Goal: Information Seeking & Learning: Learn about a topic

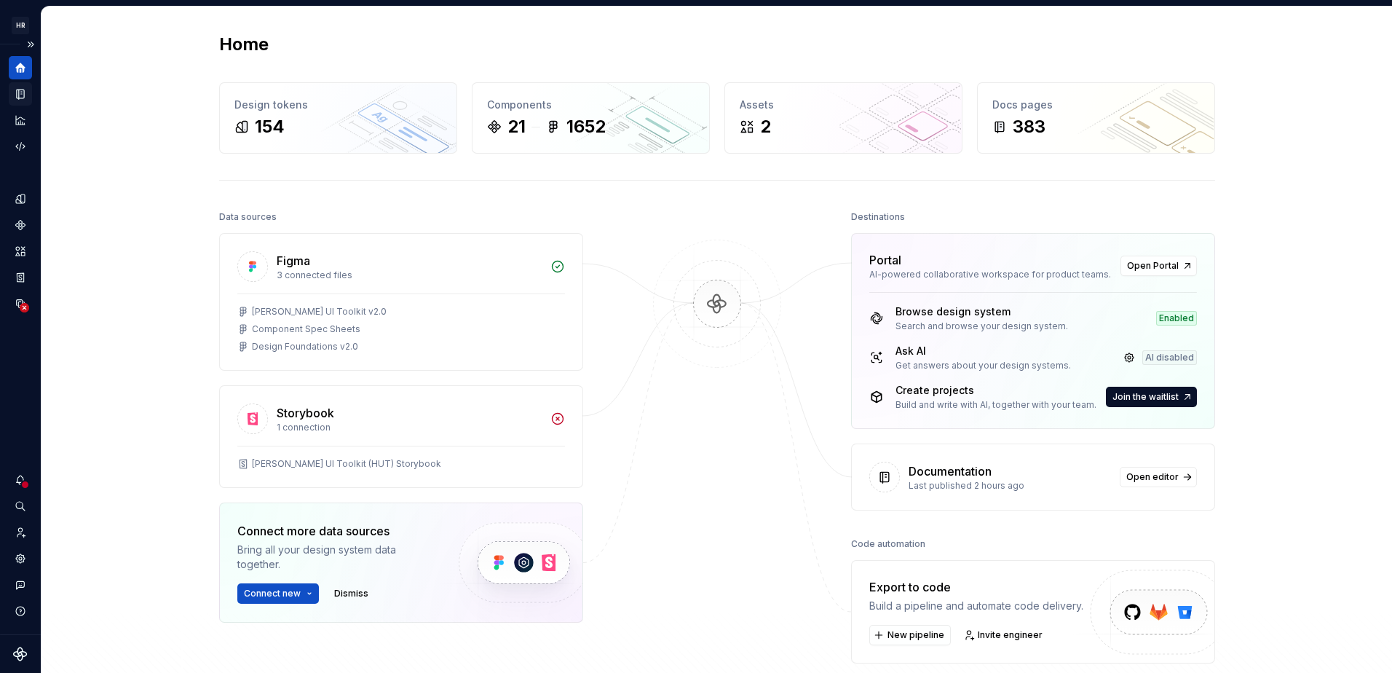
click at [23, 87] on icon "Documentation" at bounding box center [20, 93] width 13 height 13
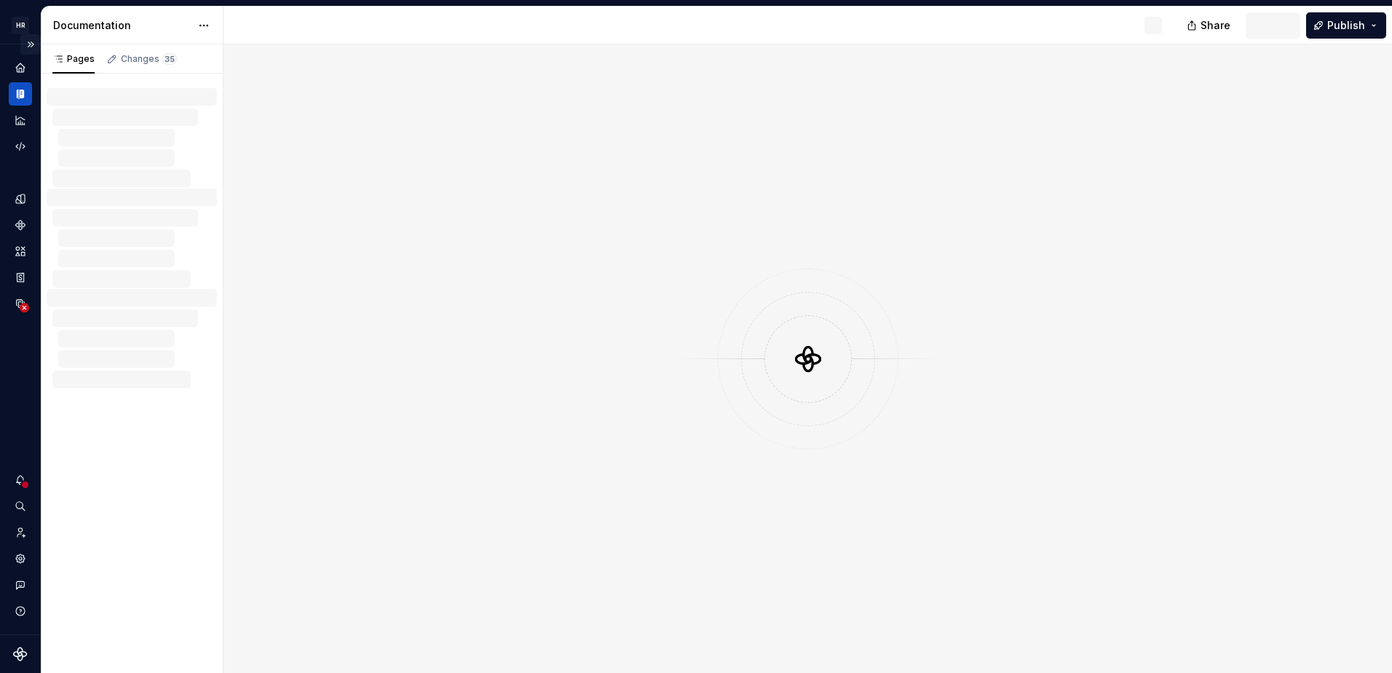
click at [34, 45] on button "Expand sidebar" at bounding box center [30, 44] width 20 height 20
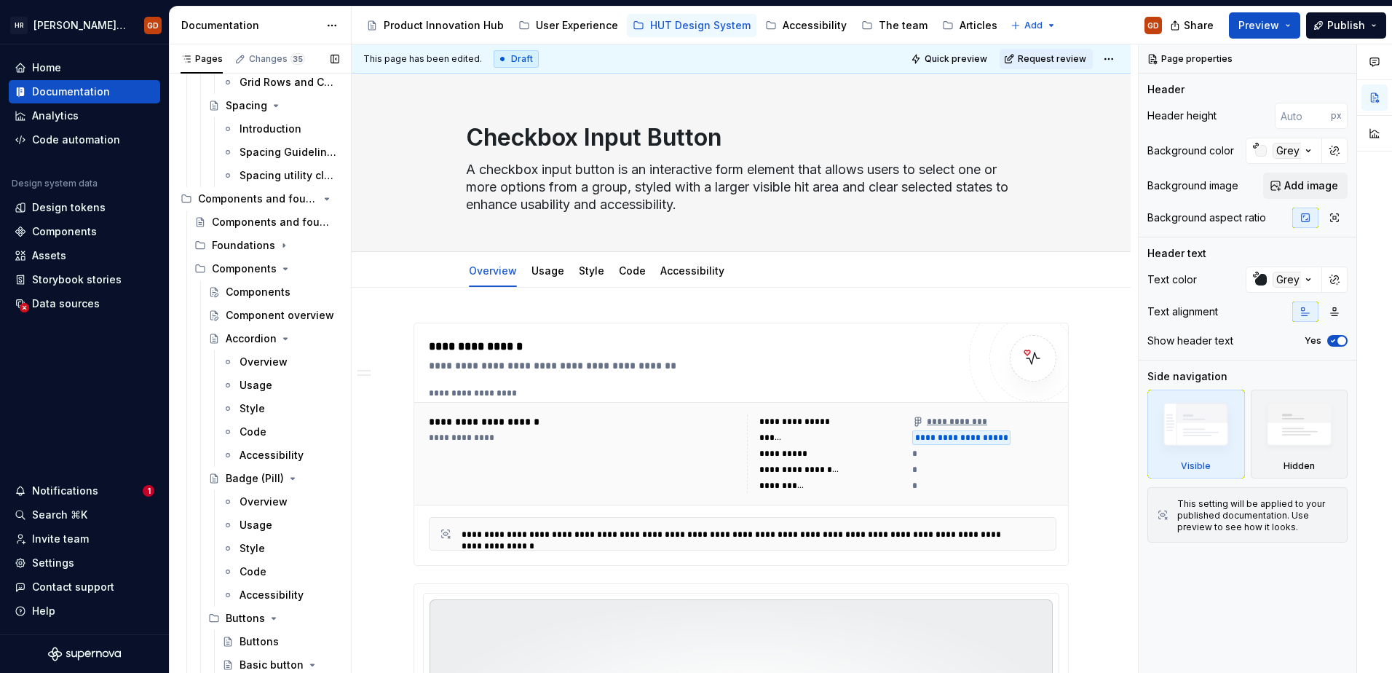
scroll to position [3714, 0]
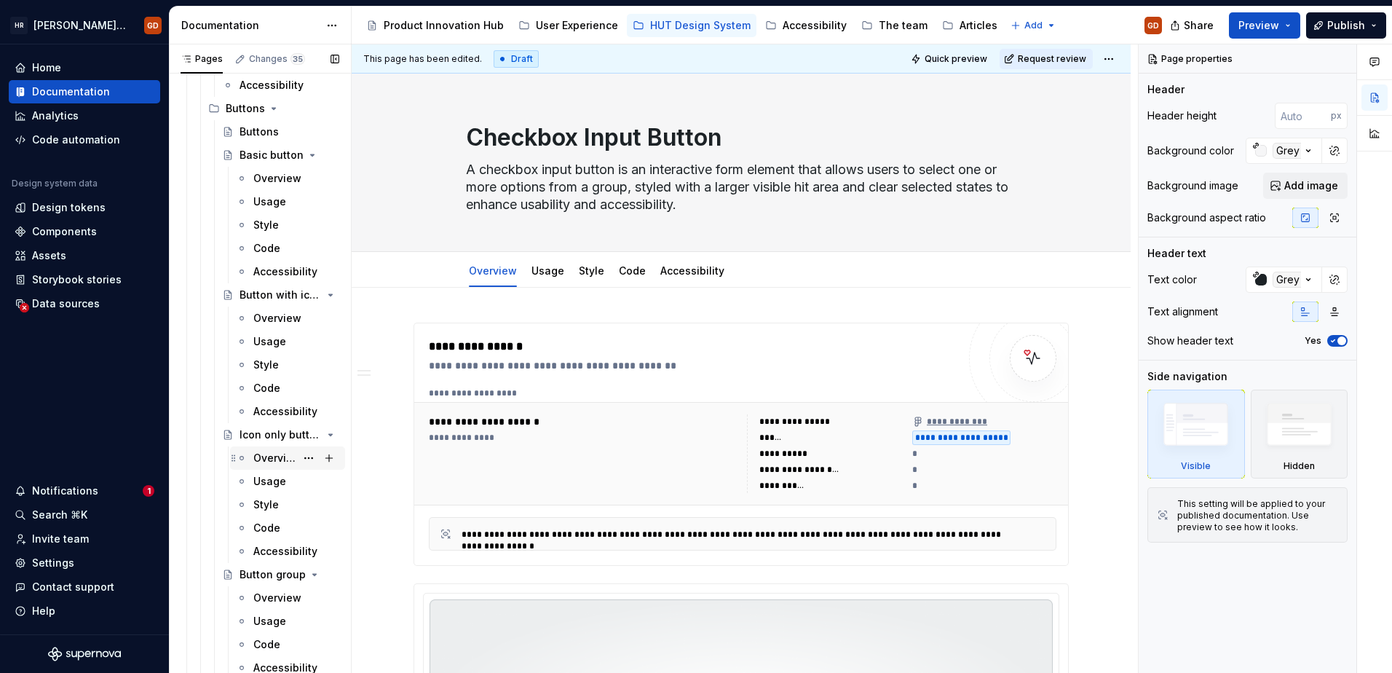
click at [269, 456] on div "Overview" at bounding box center [274, 458] width 42 height 15
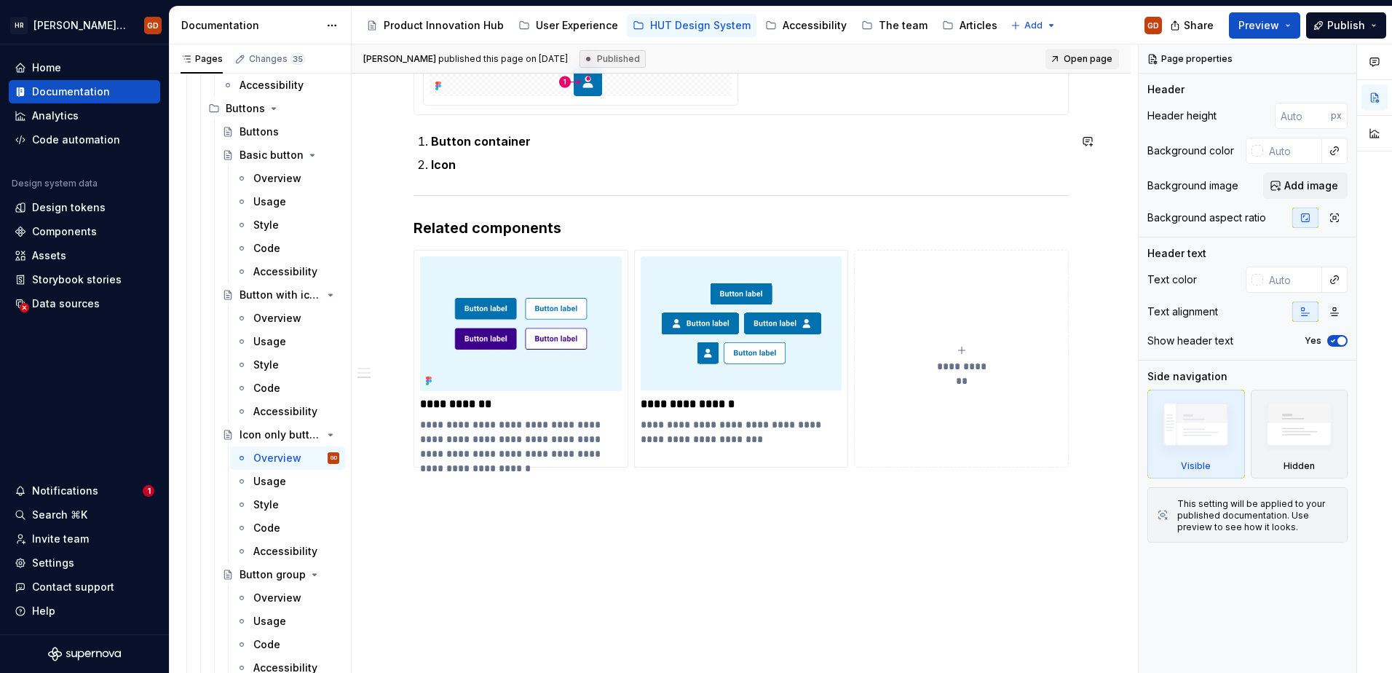
scroll to position [984, 0]
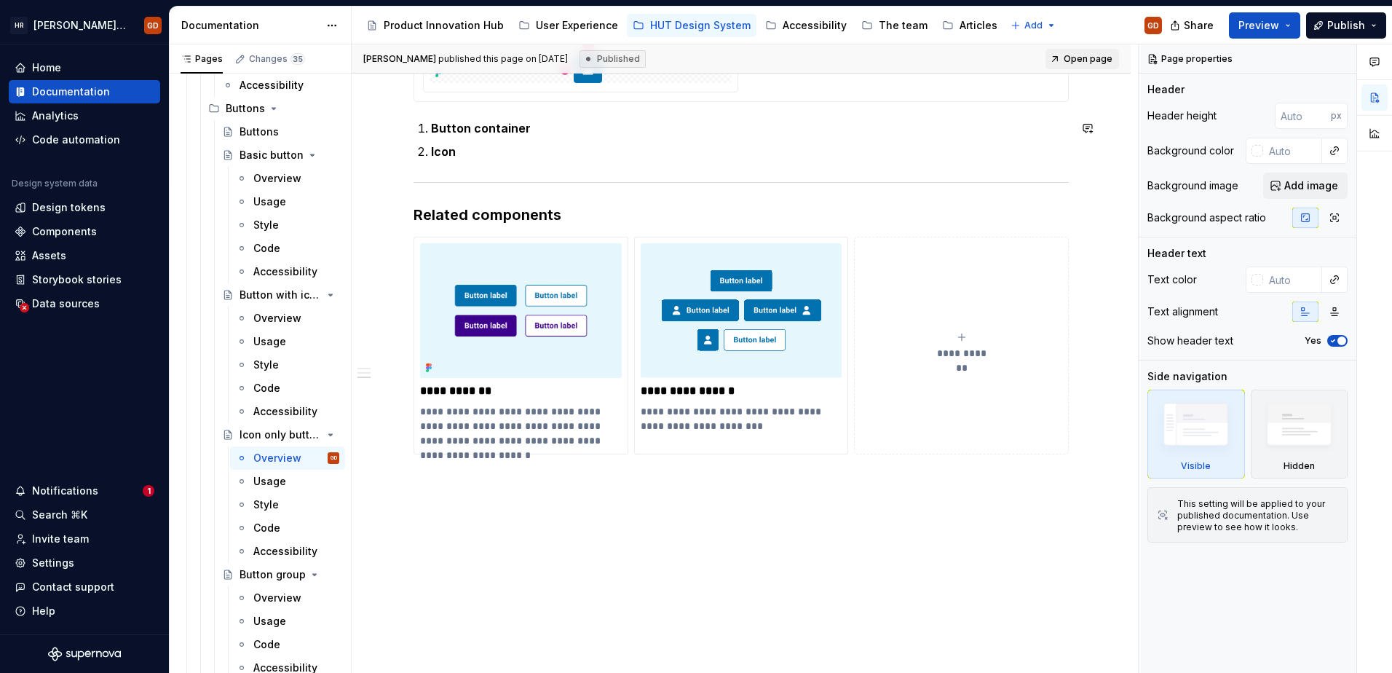
type textarea "*"
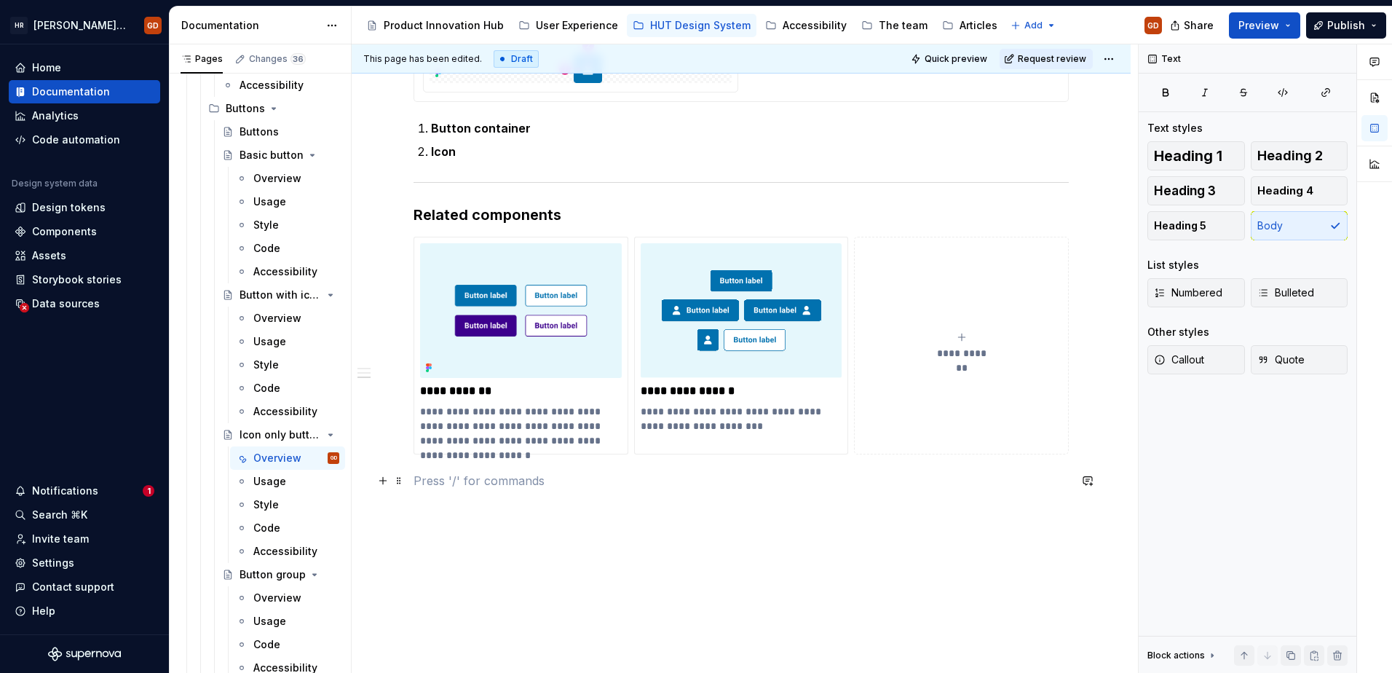
click at [460, 477] on p at bounding box center [741, 480] width 655 height 17
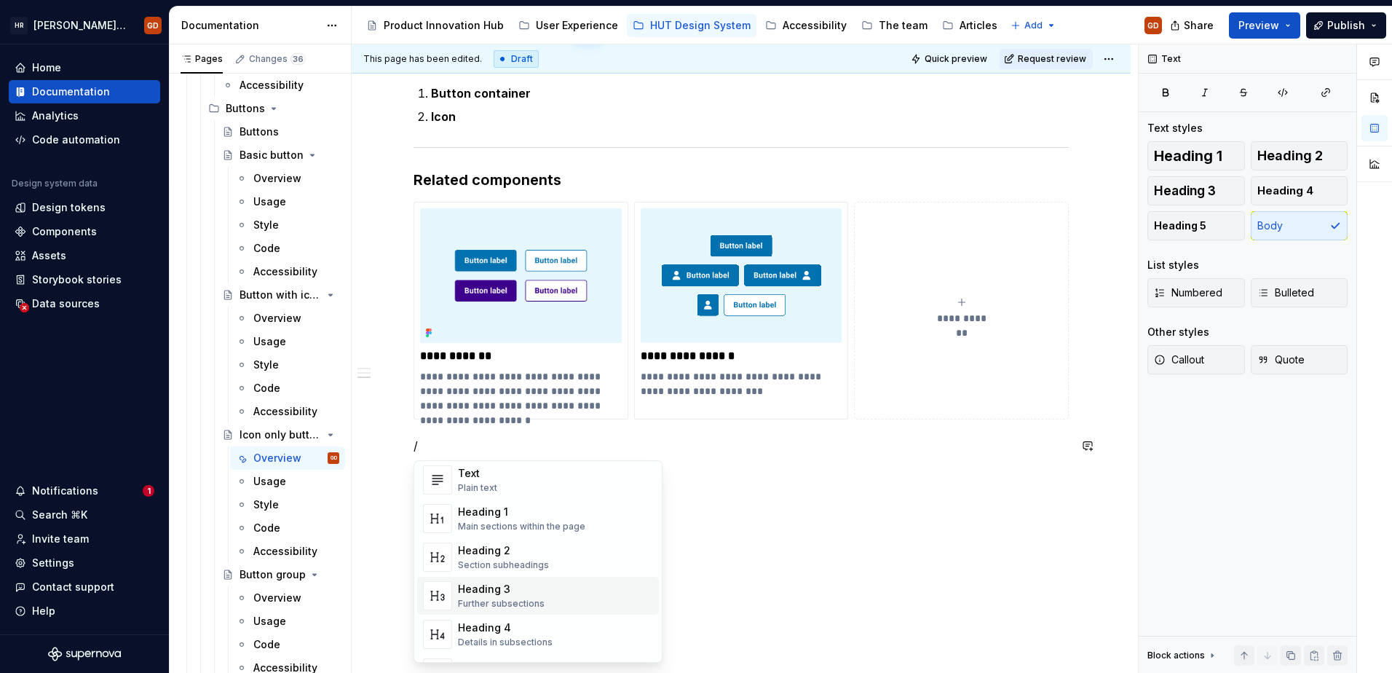
scroll to position [0, 0]
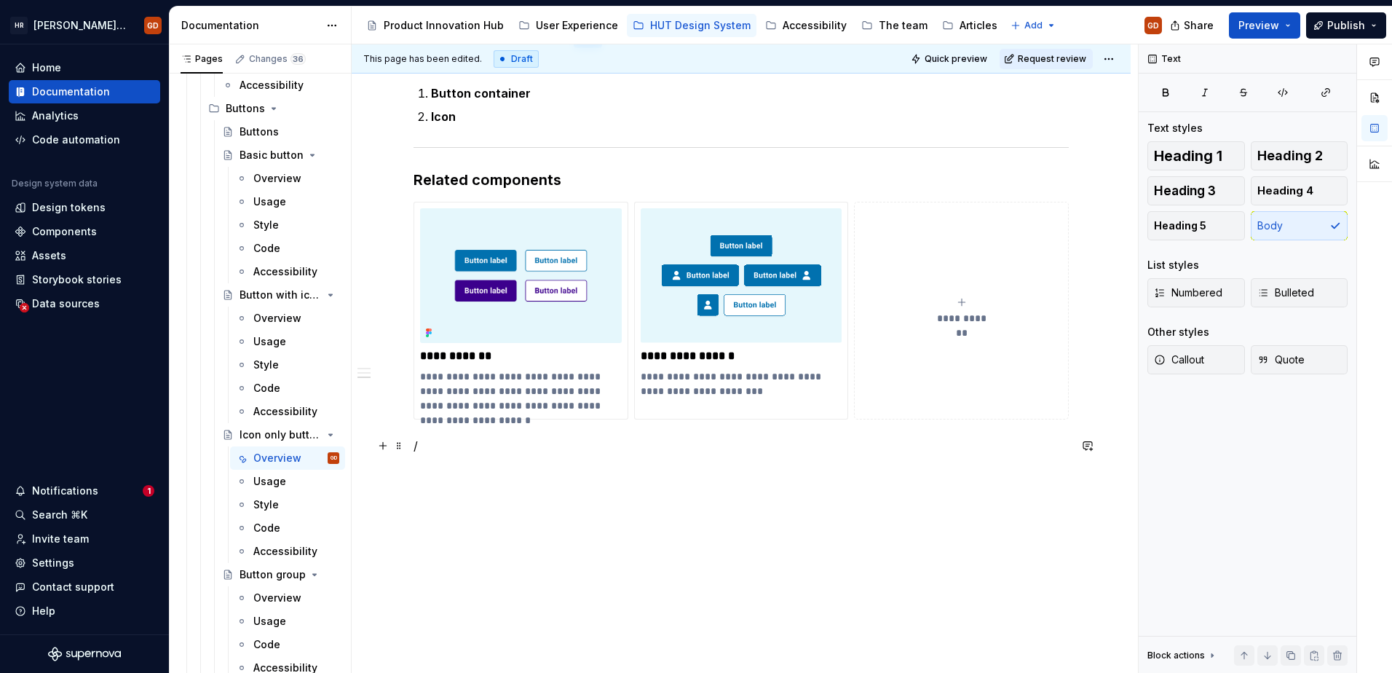
click at [532, 441] on p "/" at bounding box center [741, 445] width 655 height 17
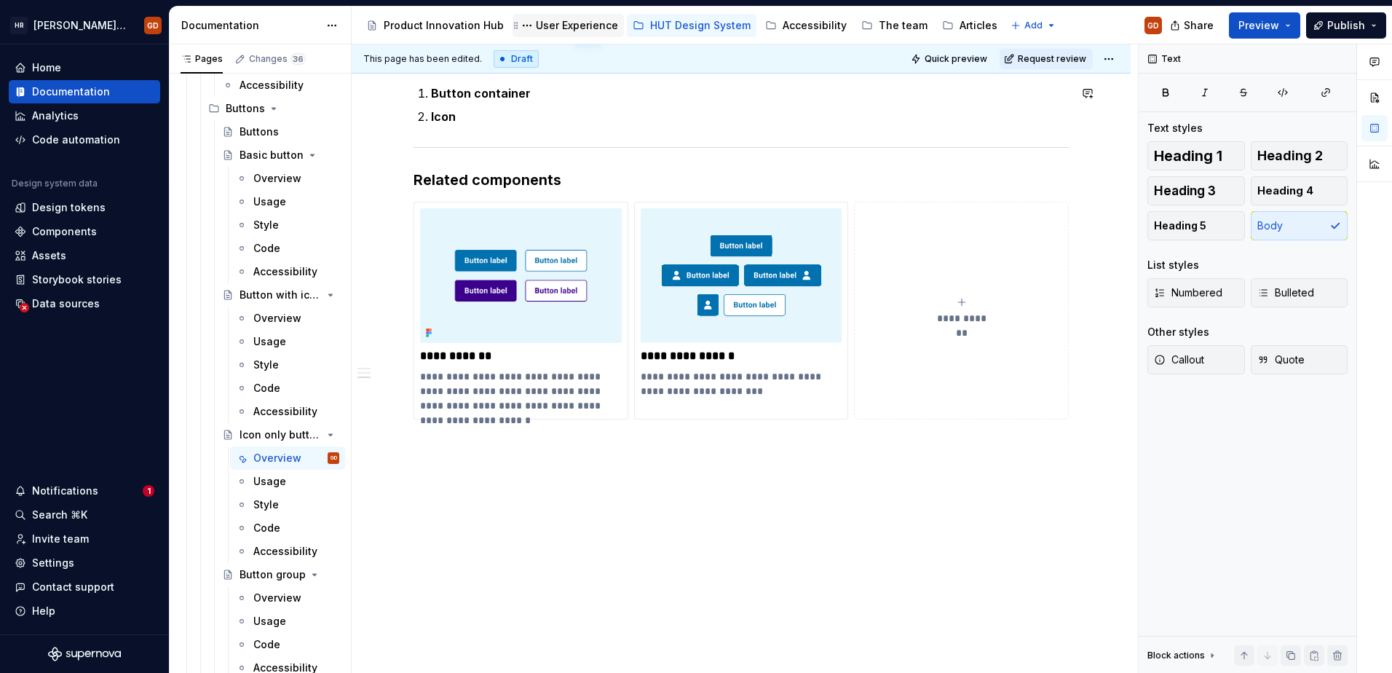
type textarea "*"
